Goal: Information Seeking & Learning: Find specific fact

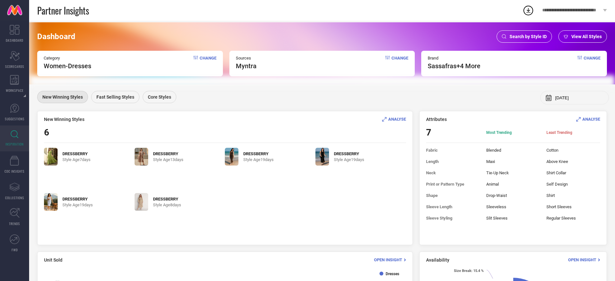
click at [528, 37] on span "Search by Style ID" at bounding box center [527, 36] width 37 height 5
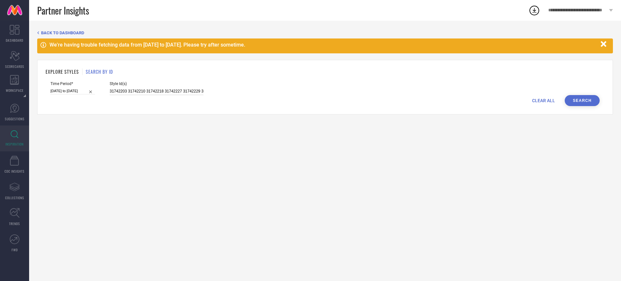
click at [148, 90] on input "31742203 31742210 31742218 31742227 31742229 31742241 31742249 31742256 3174226…" at bounding box center [157, 91] width 94 height 7
paste input "3251631"
type input "33251631"
click at [94, 92] on input at bounding box center [72, 91] width 45 height 7
select select "7"
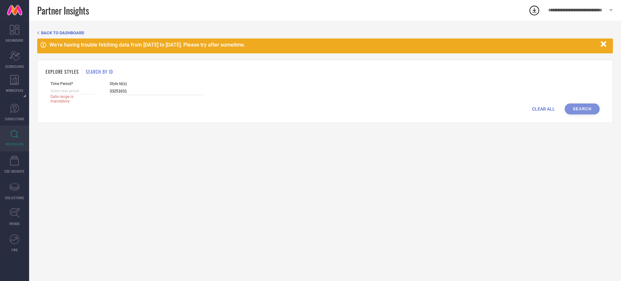
select select "2025"
select select "8"
select select "2025"
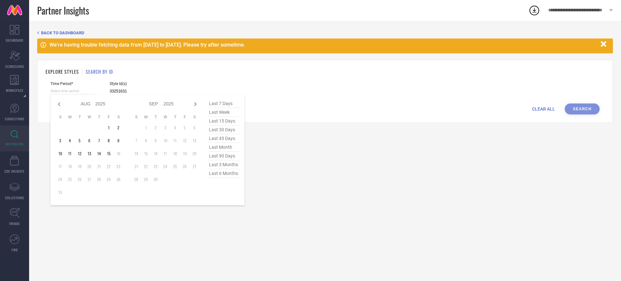
type input "33251631"
click at [228, 139] on span "last 45 days" at bounding box center [223, 138] width 32 height 9
type input "[DATE] to [DATE]"
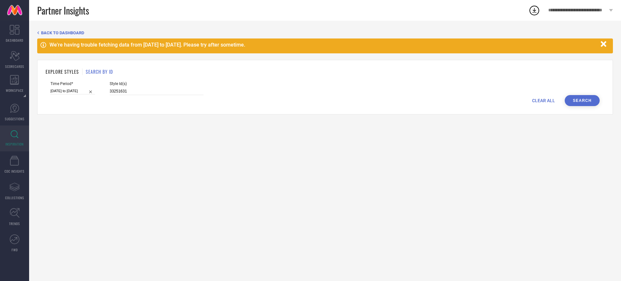
click at [581, 97] on button "Search" at bounding box center [582, 100] width 35 height 11
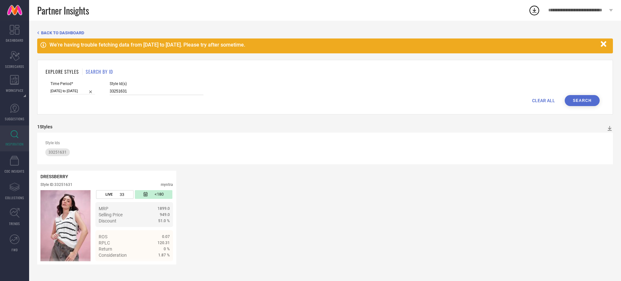
click at [126, 88] on input "33251631" at bounding box center [157, 91] width 94 height 7
paste input "9"
click at [586, 97] on button "Search" at bounding box center [582, 100] width 35 height 11
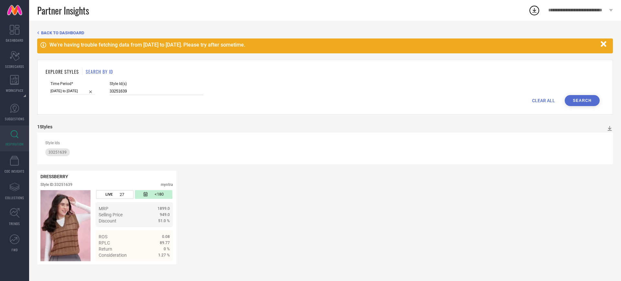
click at [138, 89] on input "33251639" at bounding box center [157, 91] width 94 height 7
paste input "712"
click at [595, 100] on button "Search" at bounding box center [582, 100] width 35 height 11
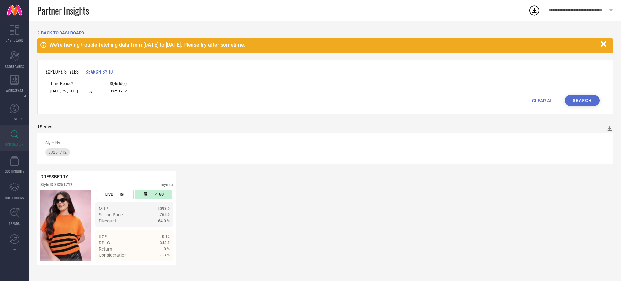
click at [125, 90] on input "33251712" at bounding box center [157, 91] width 94 height 7
paste input "683"
type input "33251683"
click at [589, 100] on button "Search" at bounding box center [582, 100] width 35 height 11
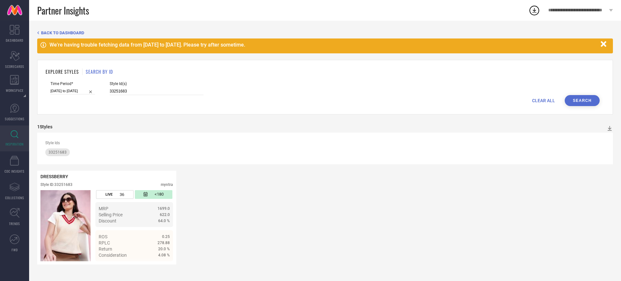
click at [580, 106] on div "EXPLORE STYLES SEARCH BY ID Time Period* [DATE] to [DATE] Style Id(s) 33251683 …" at bounding box center [325, 87] width 576 height 55
click at [582, 103] on button "Search" at bounding box center [582, 100] width 35 height 11
